Goal: Transaction & Acquisition: Purchase product/service

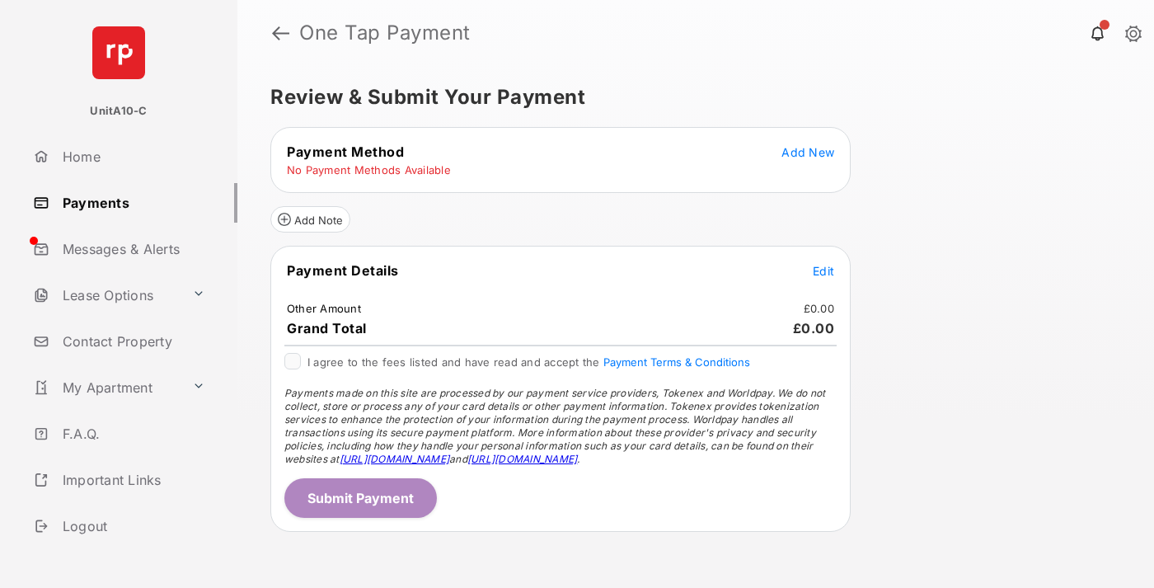
click at [808, 152] on span "Add New" at bounding box center [808, 152] width 53 height 14
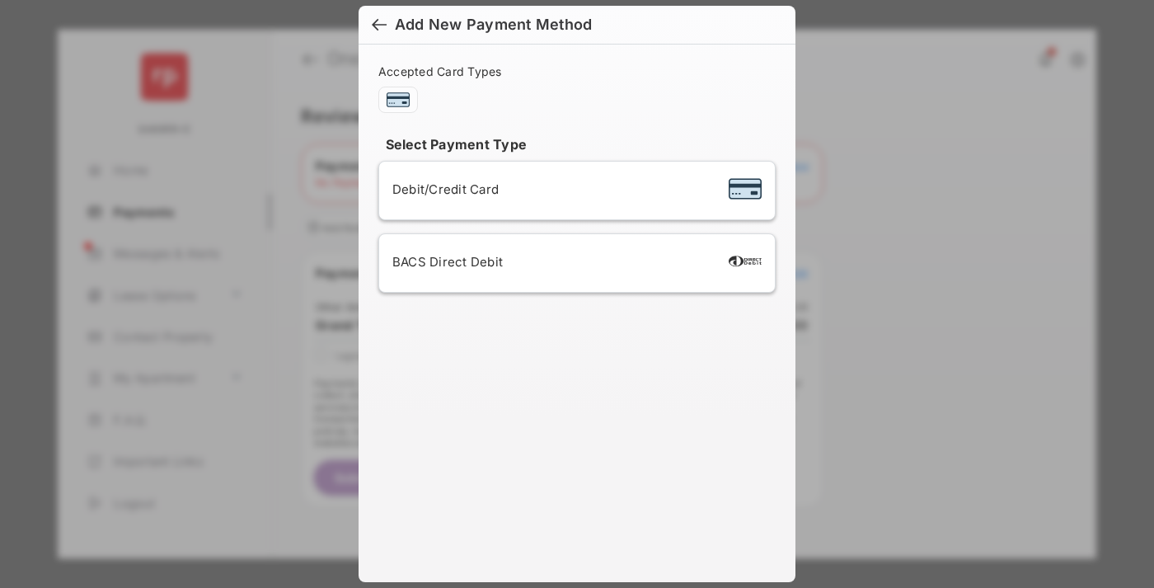
click at [441, 189] on span "Debit/Credit Card" at bounding box center [446, 189] width 106 height 16
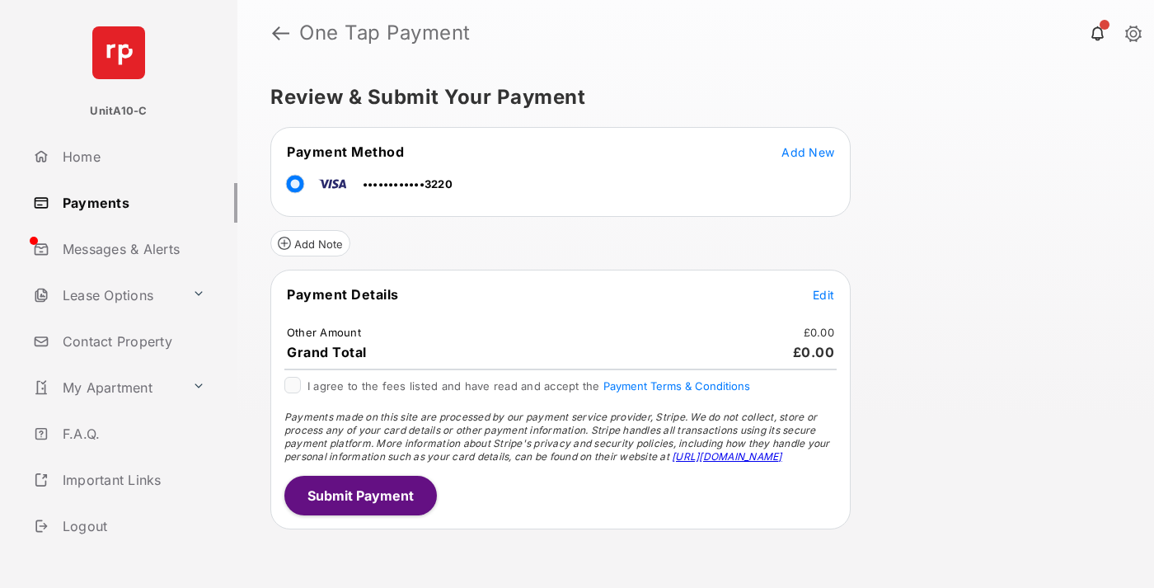
click at [824, 294] on span "Edit" at bounding box center [823, 295] width 21 height 14
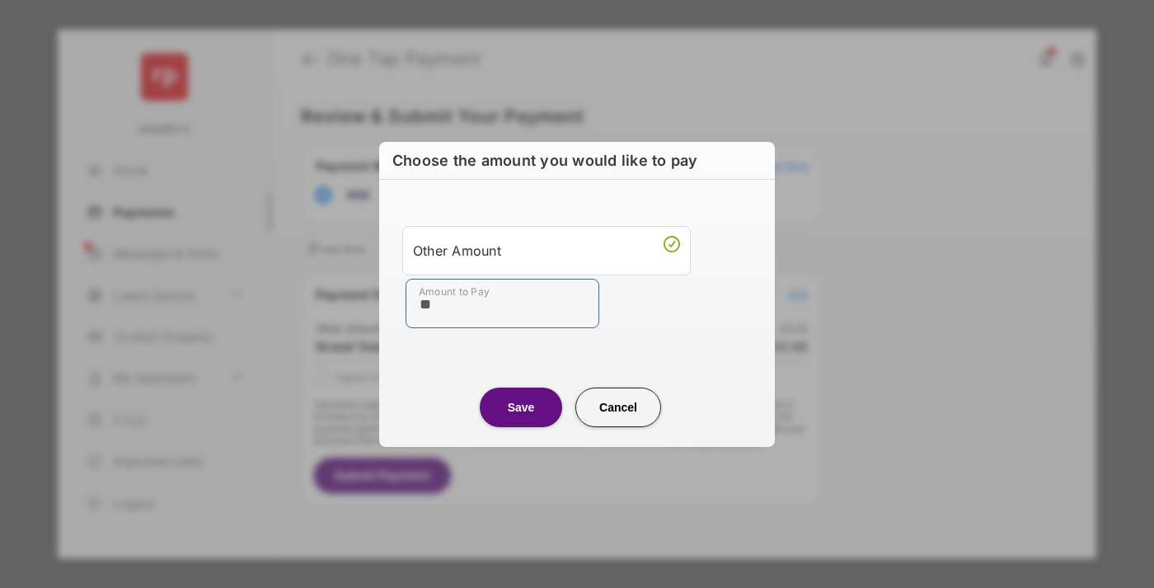
type input "**"
click at [521, 407] on button "Save" at bounding box center [521, 408] width 82 height 40
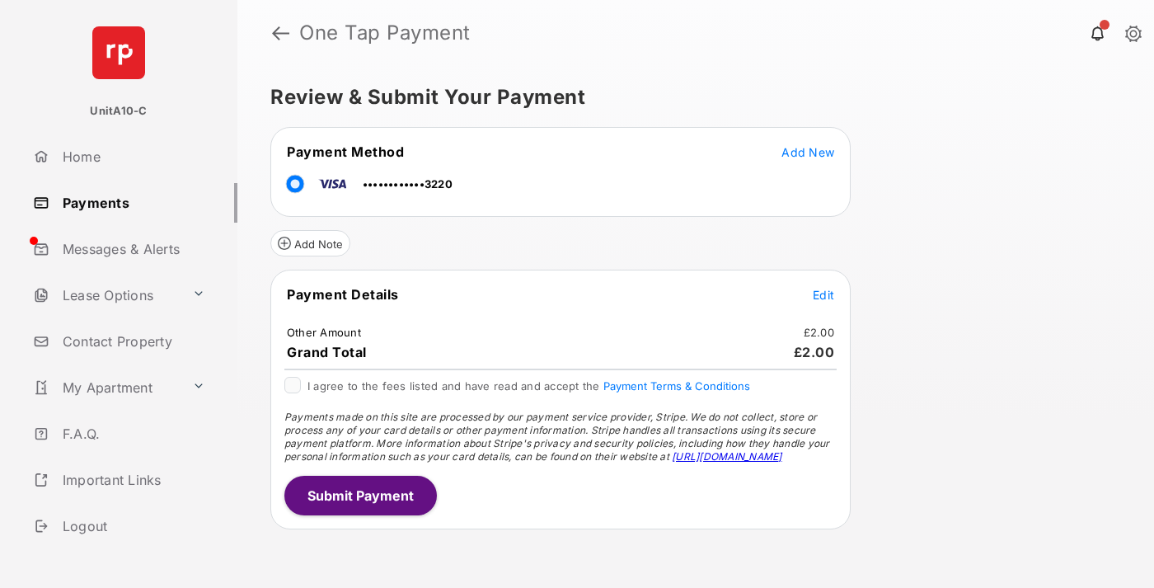
click at [360, 495] on button "Submit Payment" at bounding box center [360, 496] width 153 height 40
